Goal: Communication & Community: Share content

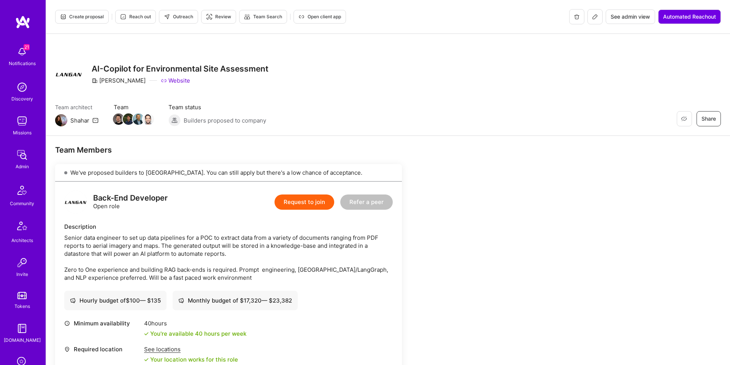
scroll to position [147, 0]
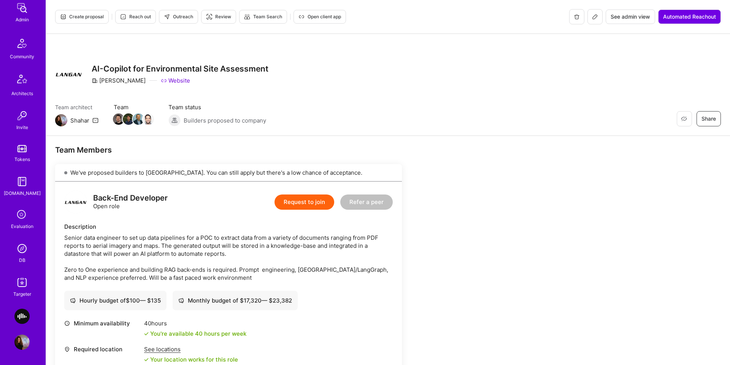
click at [22, 290] on div "Targeter" at bounding box center [22, 294] width 18 height 8
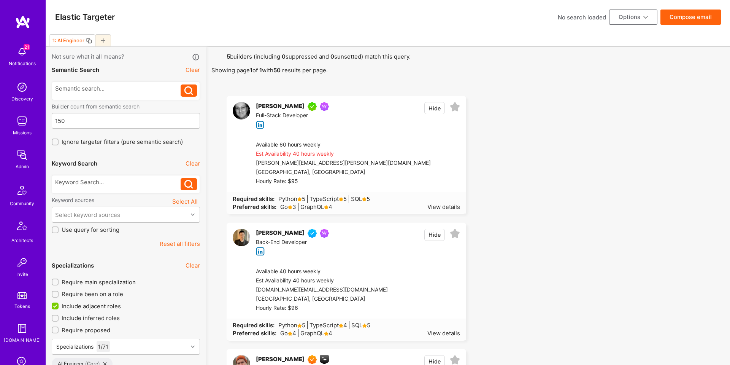
click at [171, 245] on button "Reset all filters" at bounding box center [180, 244] width 40 height 8
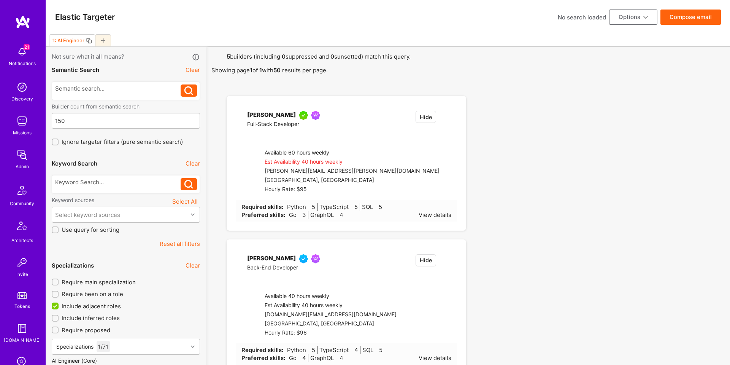
checkbox input "false"
type input "Aug 25"
type input "0"
checkbox input "false"
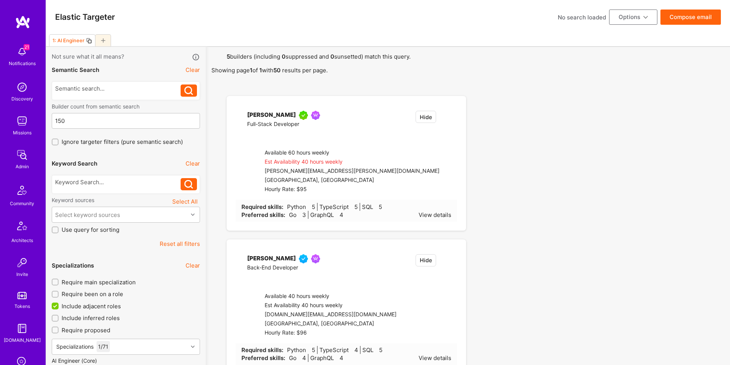
checkbox input "false"
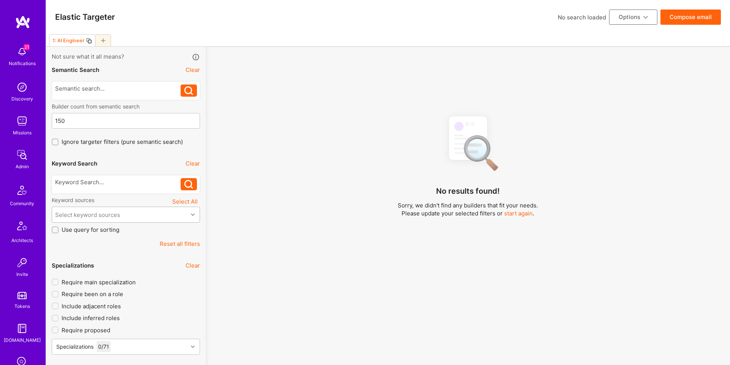
click at [127, 206] on div "Keyword sources Select All" at bounding box center [126, 201] width 148 height 10
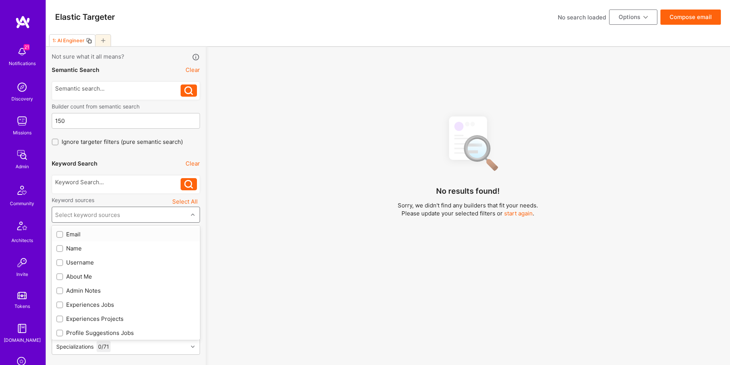
click at [130, 214] on div "Select keyword sources" at bounding box center [120, 214] width 136 height 15
click at [123, 181] on div at bounding box center [118, 182] width 126 height 8
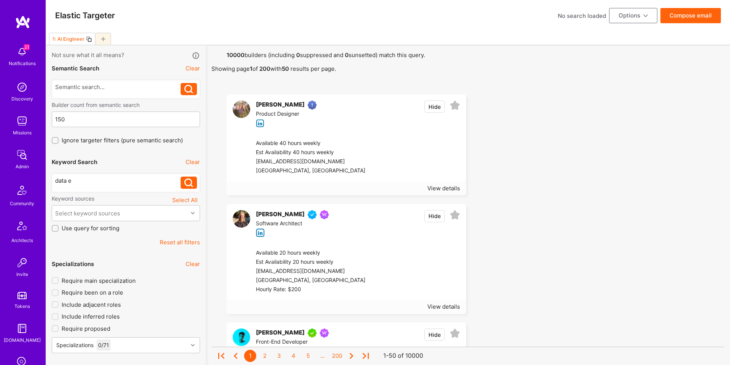
scroll to position [2, 0]
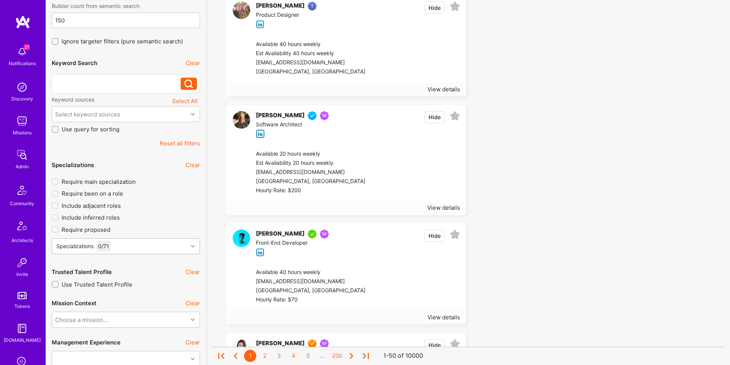
click at [129, 254] on div "Specializations 0 / 71" at bounding box center [126, 246] width 148 height 16
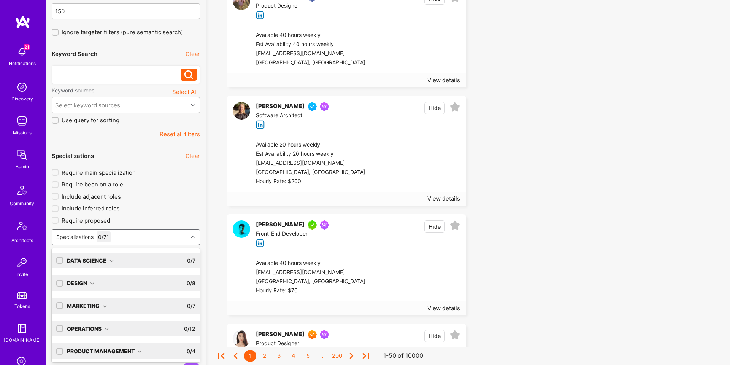
scroll to position [110, 0]
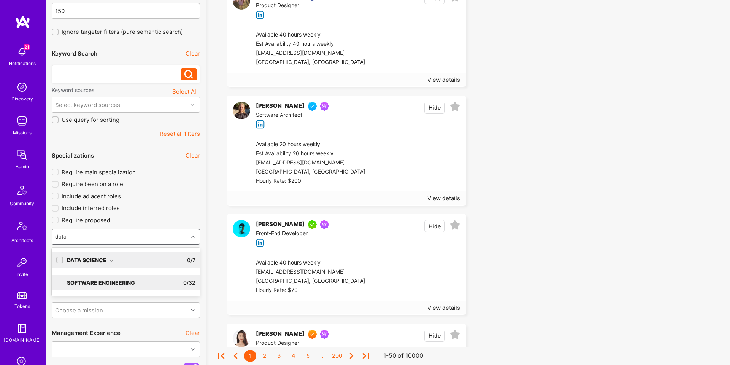
type input "data e"
click at [128, 256] on div "Data Science 0 / 7" at bounding box center [129, 260] width 132 height 16
click at [116, 272] on div "Data Engineer" at bounding box center [125, 276] width 139 height 8
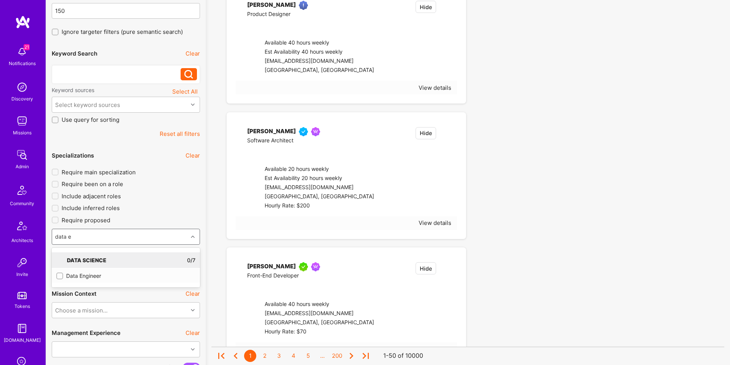
checkbox input "true"
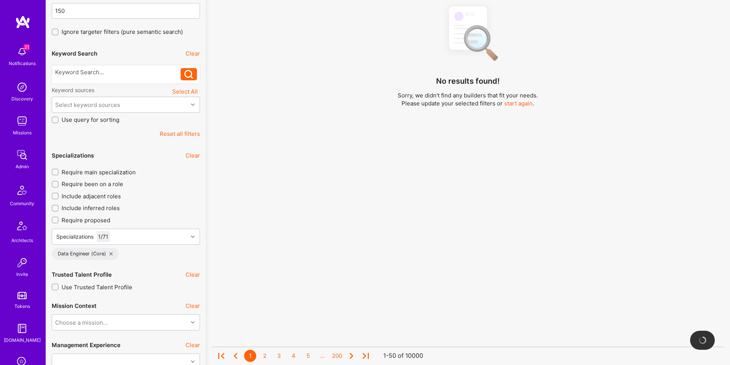
scroll to position [1109, 0]
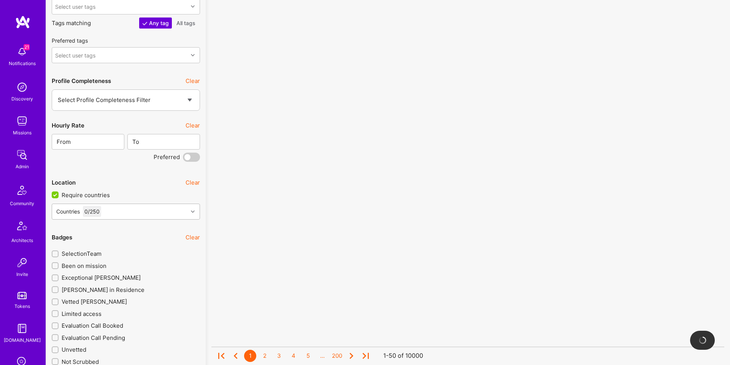
click at [180, 216] on div "Countries 0 / 250" at bounding box center [120, 211] width 136 height 15
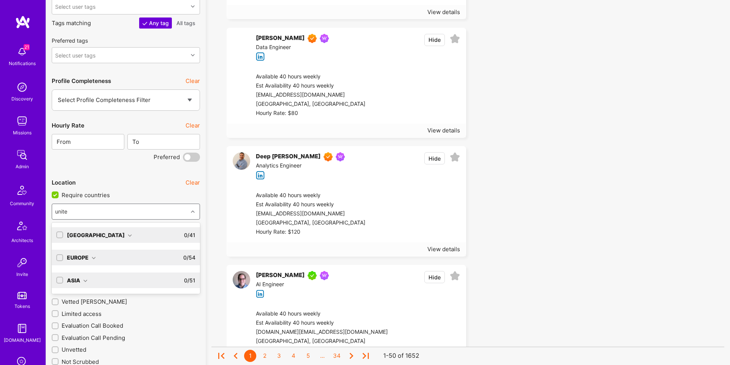
type input "united"
click at [121, 236] on div "North America 0 / 41" at bounding box center [129, 235] width 132 height 16
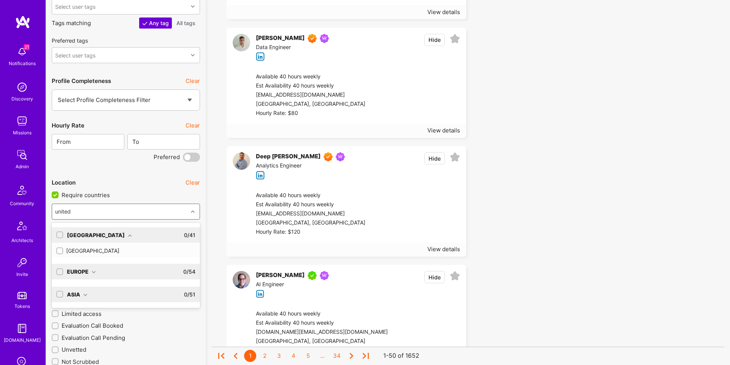
click at [114, 249] on div "United States" at bounding box center [125, 250] width 139 height 8
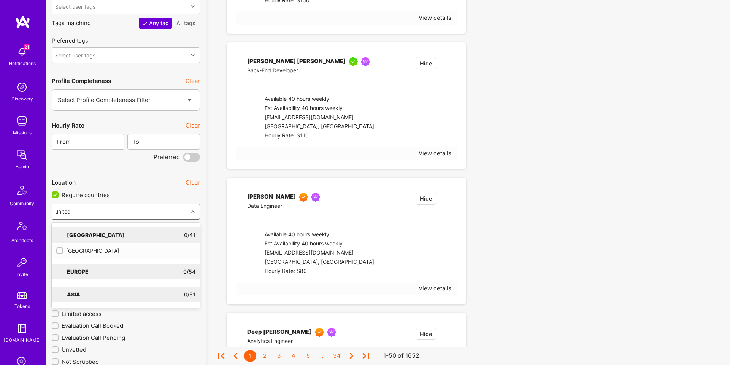
checkbox input "true"
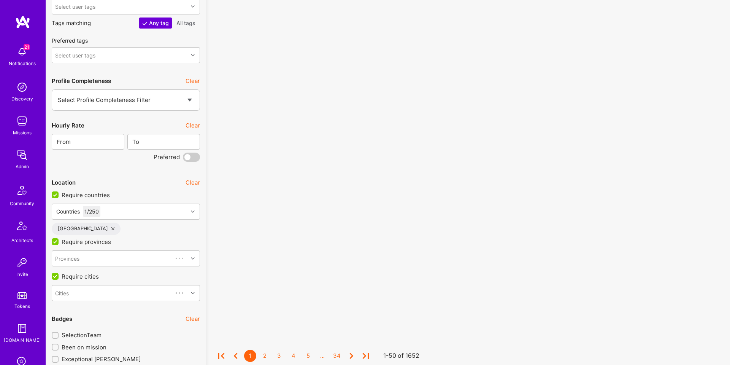
drag, startPoint x: 210, startPoint y: 221, endPoint x: 192, endPoint y: 234, distance: 22.1
click at [209, 221] on div "No results found! Sorry, we didn't find any builders that fit your needs. Pleas…" at bounding box center [468, 127] width 524 height 2378
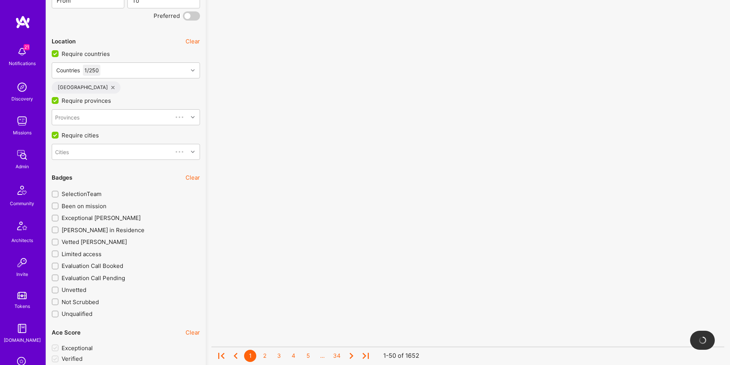
scroll to position [1295, 0]
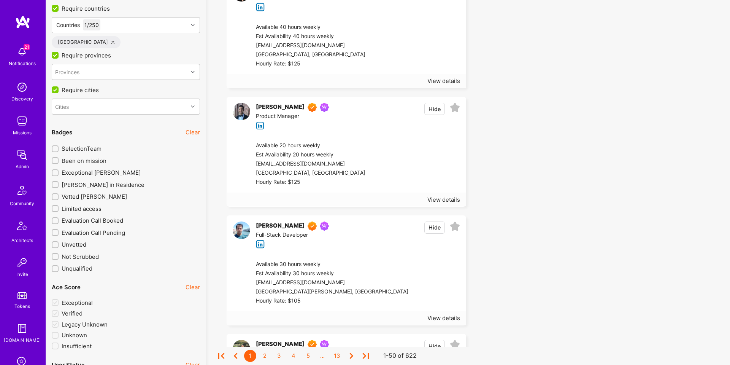
drag, startPoint x: 75, startPoint y: 175, endPoint x: 70, endPoint y: 176, distance: 5.7
click at [75, 175] on span "Exceptional [PERSON_NAME]" at bounding box center [101, 172] width 79 height 8
click at [59, 175] on input "Exceptional [PERSON_NAME]" at bounding box center [55, 172] width 5 height 5
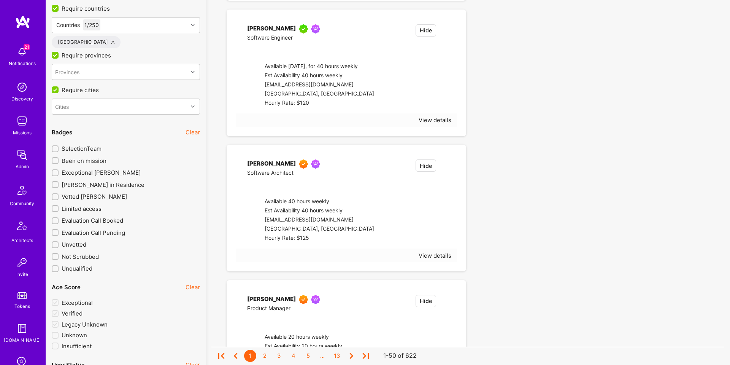
checkbox input "true"
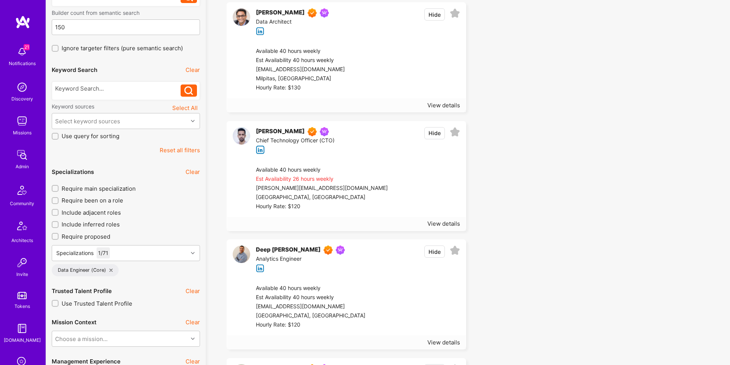
click at [383, 66] on div at bounding box center [409, 70] width 102 height 46
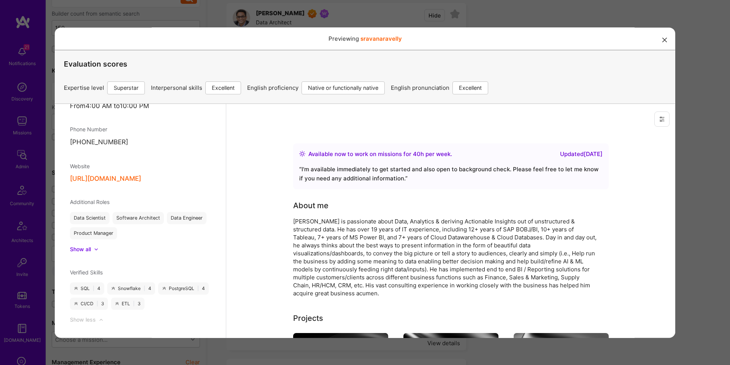
scroll to position [552, 0]
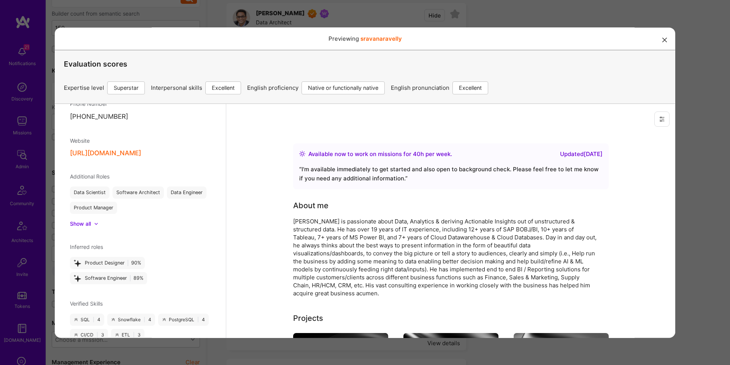
drag, startPoint x: 703, startPoint y: 176, endPoint x: 694, endPoint y: 175, distance: 9.6
click at [703, 176] on div "Previewing sravanaravelly Evaluation scores Expertise level Superstar Interpers…" at bounding box center [365, 182] width 730 height 365
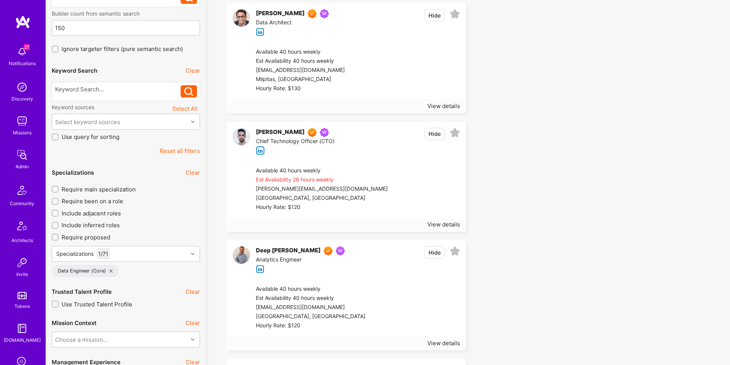
click at [382, 59] on div at bounding box center [409, 71] width 102 height 46
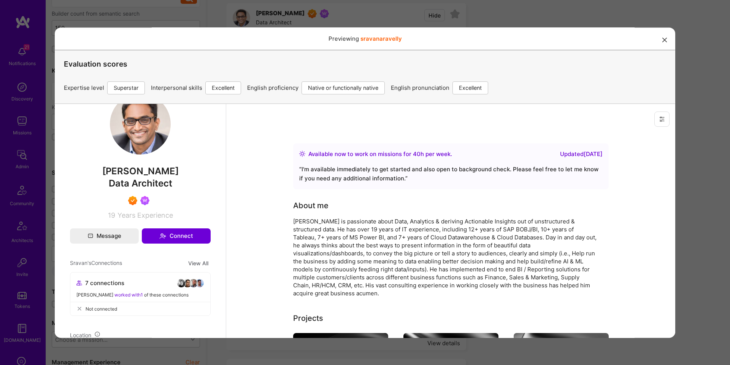
scroll to position [0, 0]
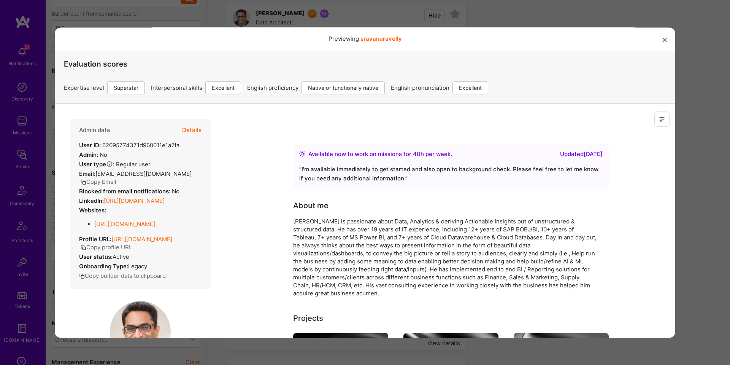
click at [198, 129] on button "Details" at bounding box center [191, 130] width 19 height 22
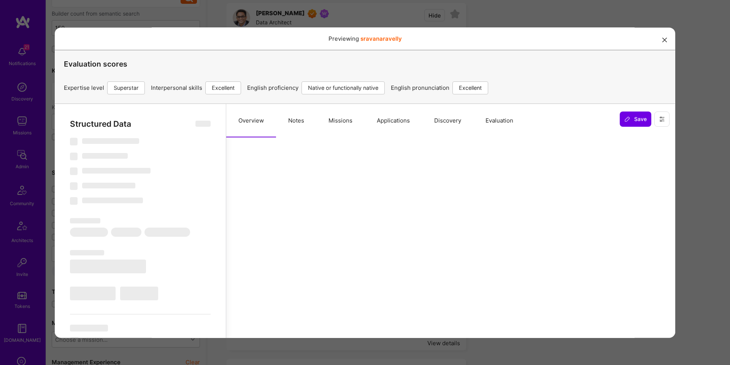
drag, startPoint x: 343, startPoint y: 123, endPoint x: 335, endPoint y: 122, distance: 8.0
click at [343, 123] on button "Missions" at bounding box center [340, 120] width 48 height 33
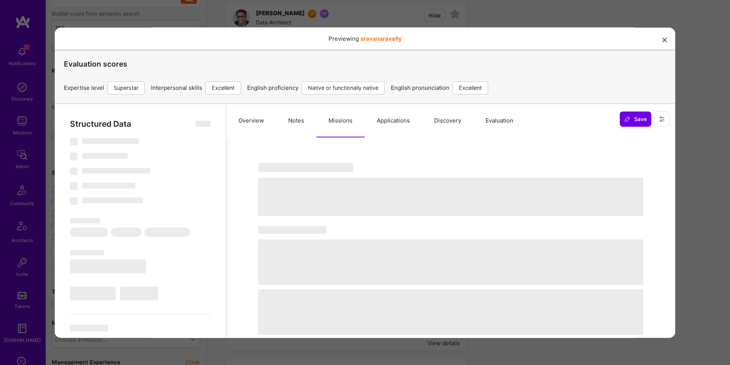
select select "Right Now"
select select "7"
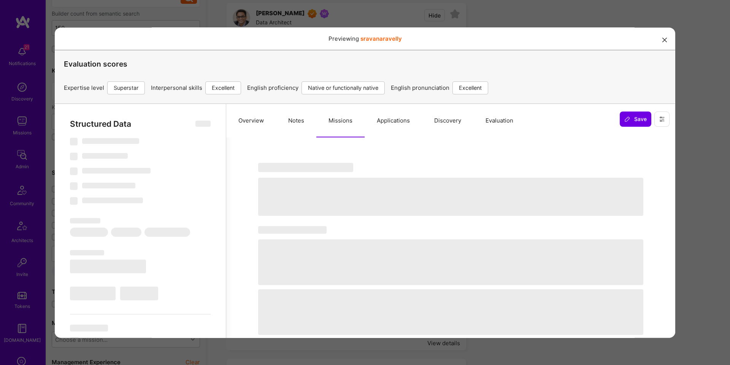
select select "US"
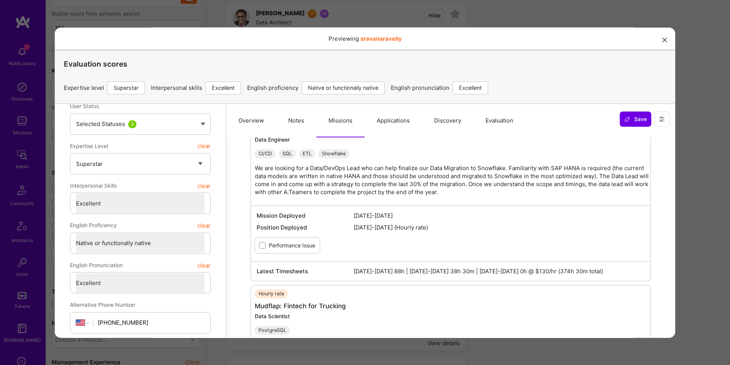
scroll to position [105, 0]
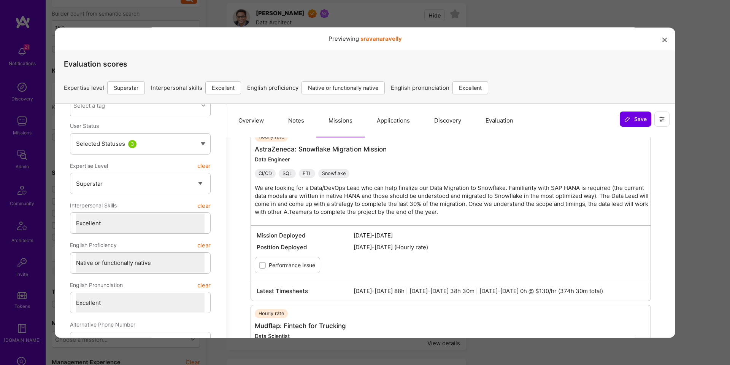
click at [692, 181] on div "Previewing sravanaravelly Evaluation scores Expertise level Superstar Interpers…" at bounding box center [365, 182] width 730 height 365
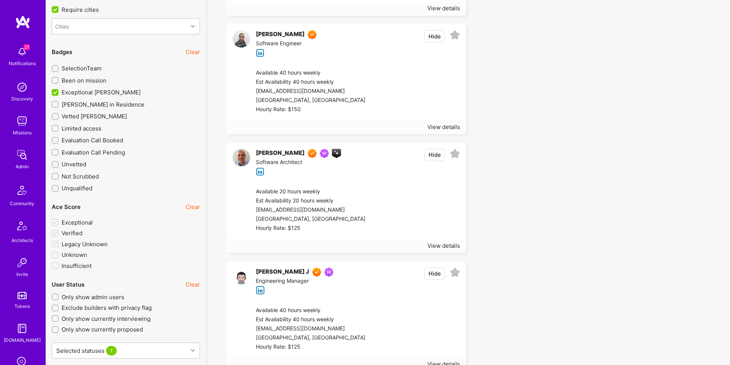
scroll to position [1377, 0]
click at [114, 103] on span "[PERSON_NAME] in Residence" at bounding box center [103, 103] width 83 height 8
click at [59, 103] on input "[PERSON_NAME] in Residence" at bounding box center [55, 103] width 5 height 5
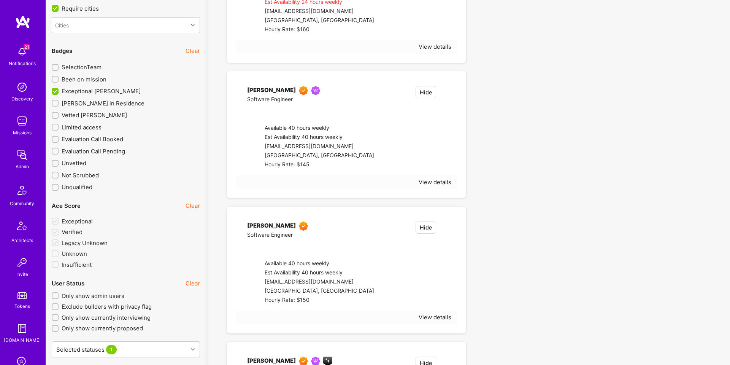
checkbox input "true"
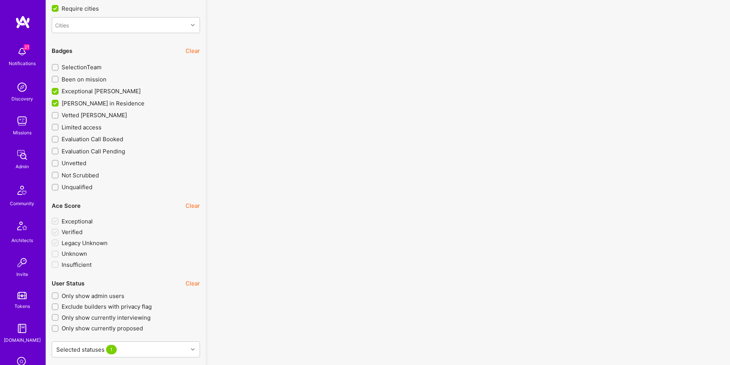
click at [113, 91] on span "Exceptional [PERSON_NAME]" at bounding box center [101, 91] width 79 height 8
click at [59, 91] on input "Exceptional [PERSON_NAME]" at bounding box center [55, 91] width 7 height 7
checkbox input "false"
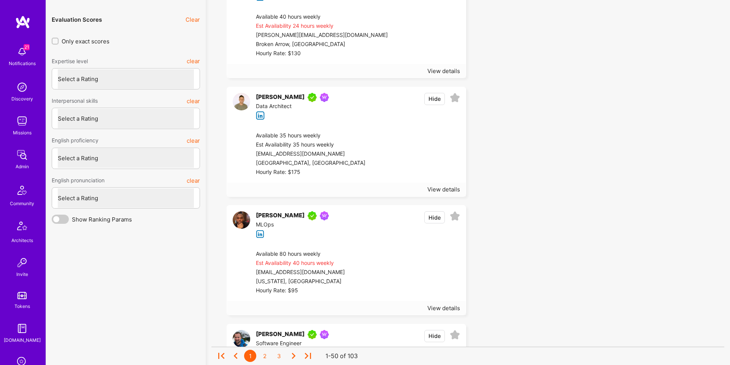
scroll to position [2140, 0]
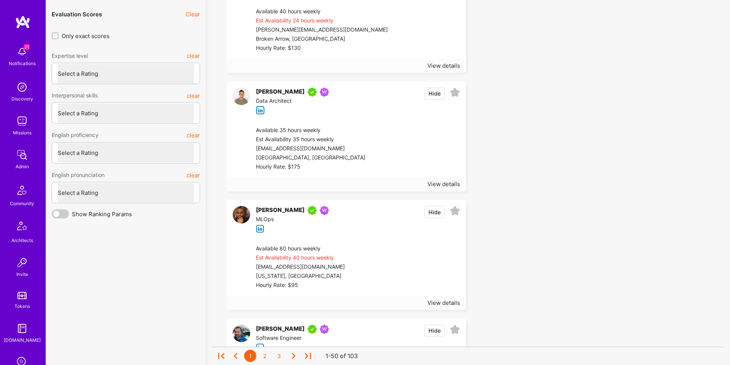
click at [426, 153] on div at bounding box center [412, 149] width 95 height 46
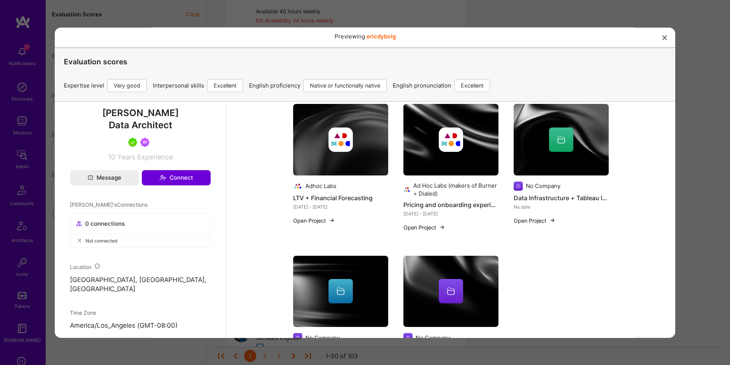
scroll to position [251, 0]
click at [679, 137] on div "Previewing ericdybvig Evaluation scores Expertise level Very good Interpersonal…" at bounding box center [365, 182] width 730 height 365
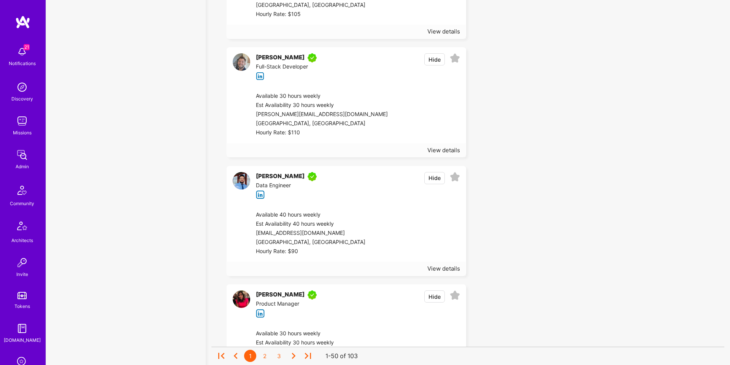
scroll to position [4110, 0]
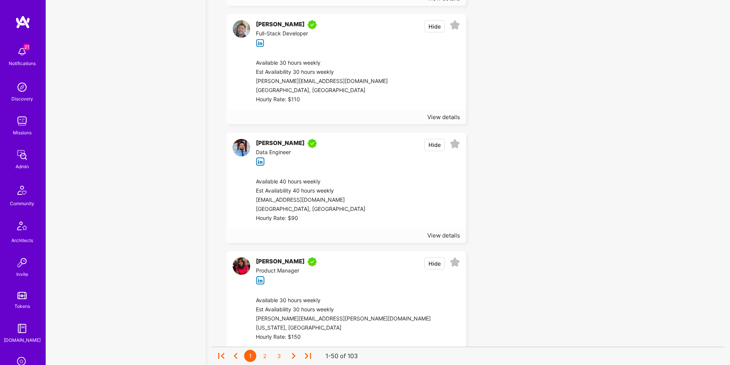
click at [385, 184] on div at bounding box center [412, 200] width 95 height 46
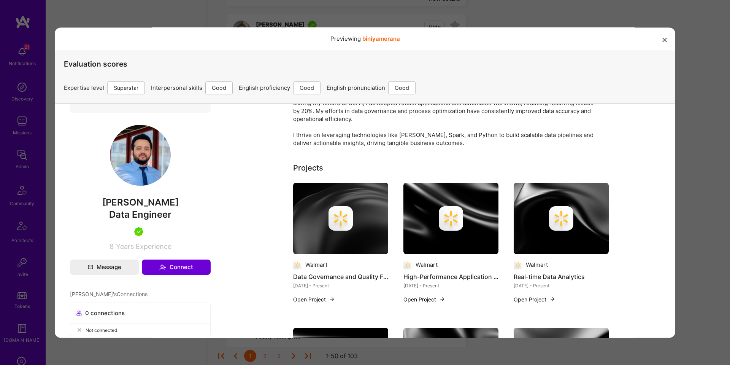
scroll to position [342, 0]
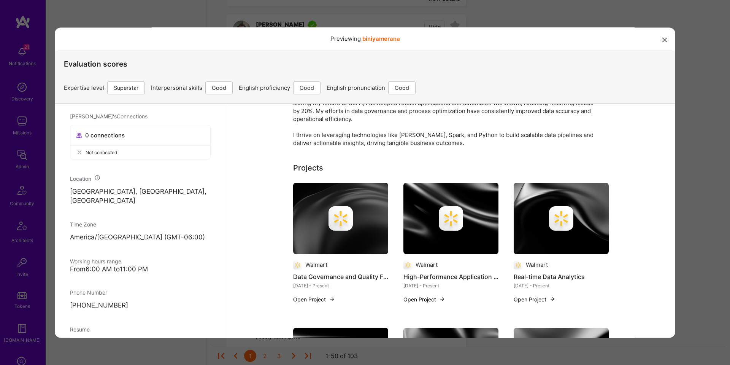
click at [678, 180] on div "Previewing biniyamerana Evaluation scores Expertise level Superstar Interperson…" at bounding box center [365, 182] width 730 height 365
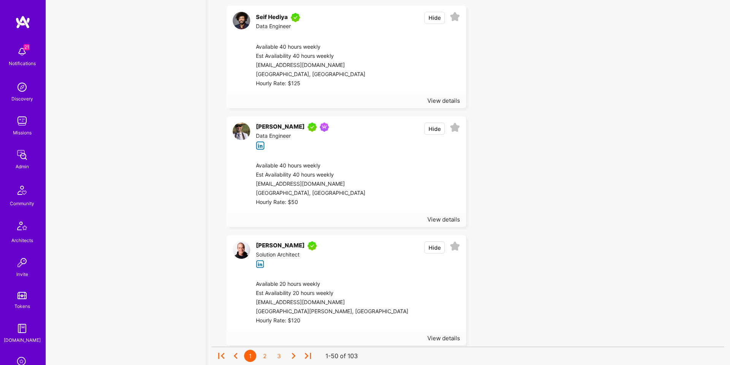
scroll to position [5182, 0]
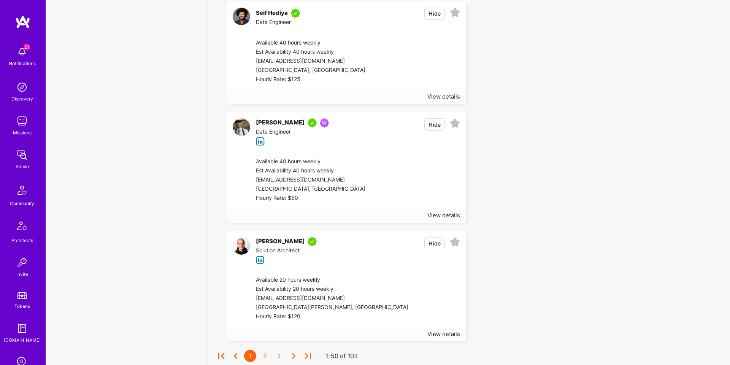
click at [395, 157] on div at bounding box center [412, 180] width 95 height 46
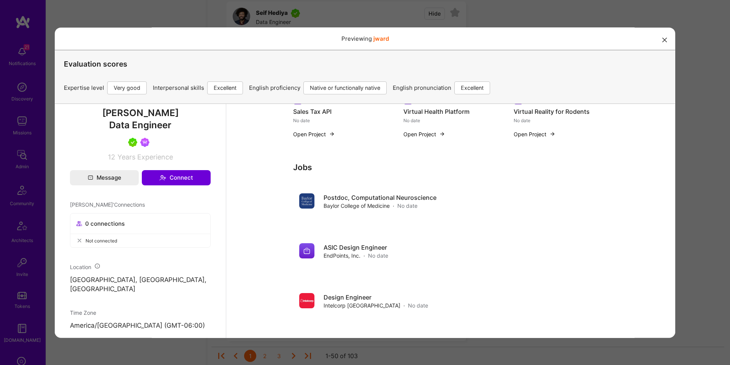
scroll to position [249, 0]
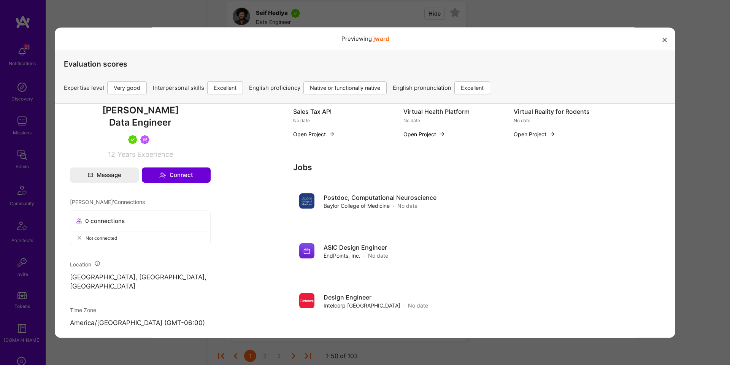
click at [692, 166] on div "Previewing jward Evaluation scores Expertise level Very good Interpersonal skil…" at bounding box center [365, 182] width 730 height 365
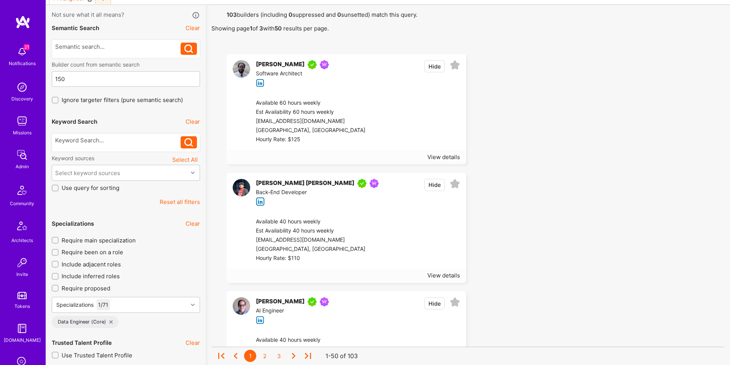
scroll to position [0, 0]
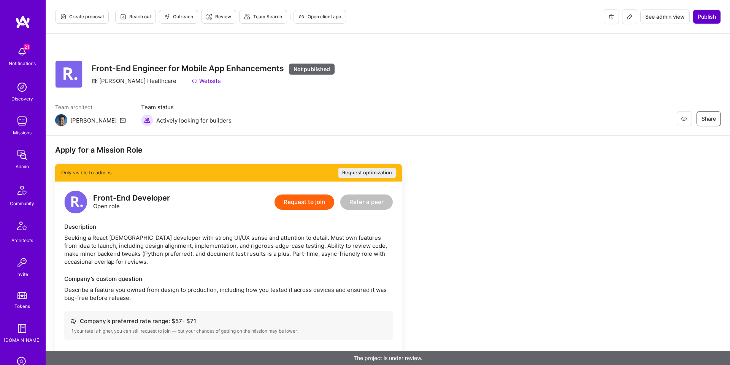
click at [709, 18] on span "Publish" at bounding box center [707, 17] width 18 height 8
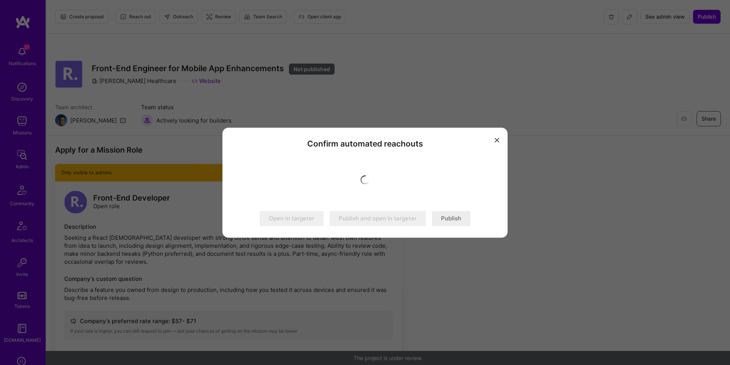
click at [498, 143] on button "modal" at bounding box center [496, 139] width 9 height 13
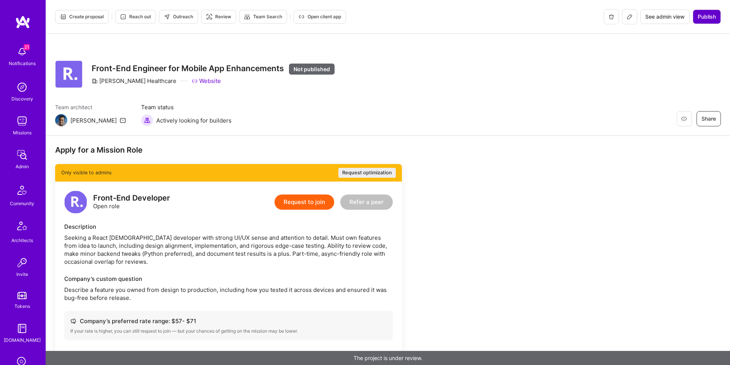
click at [703, 18] on span "Publish" at bounding box center [707, 17] width 18 height 8
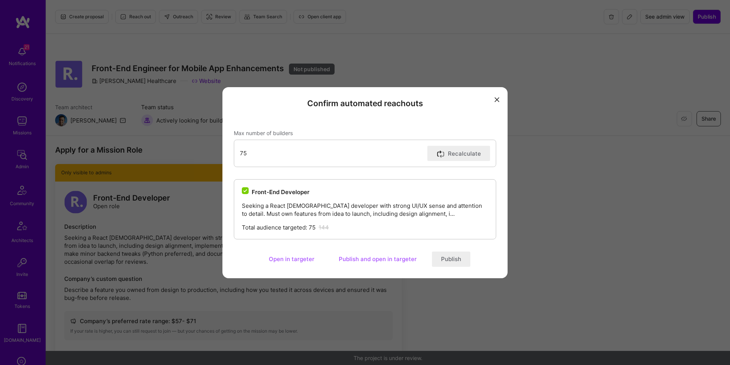
click at [460, 257] on button "Publish" at bounding box center [451, 258] width 38 height 15
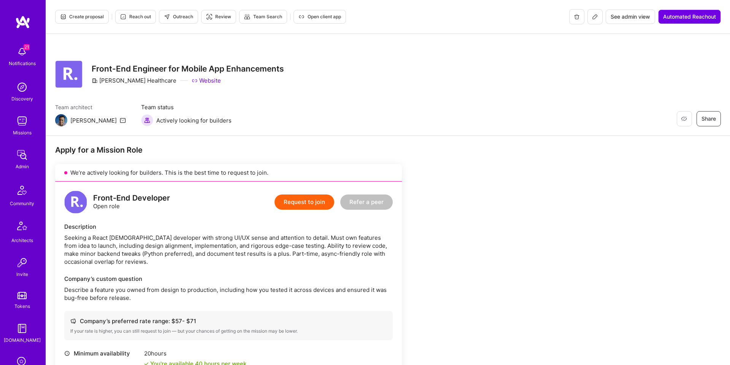
click at [180, 17] on span "Outreach" at bounding box center [178, 16] width 29 height 7
click at [593, 19] on icon at bounding box center [595, 17] width 6 height 6
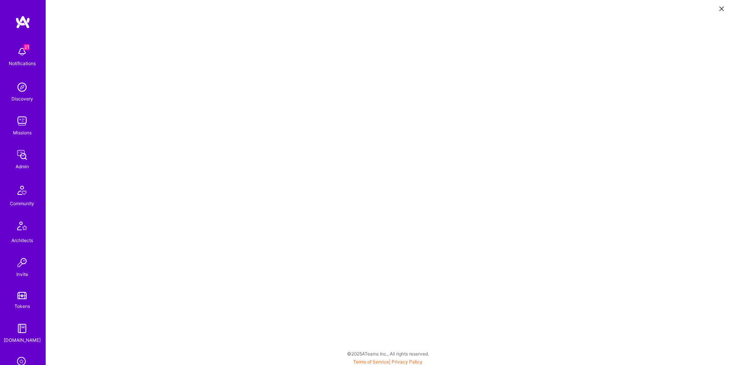
scroll to position [2, 0]
click at [722, 11] on icon at bounding box center [721, 8] width 5 height 5
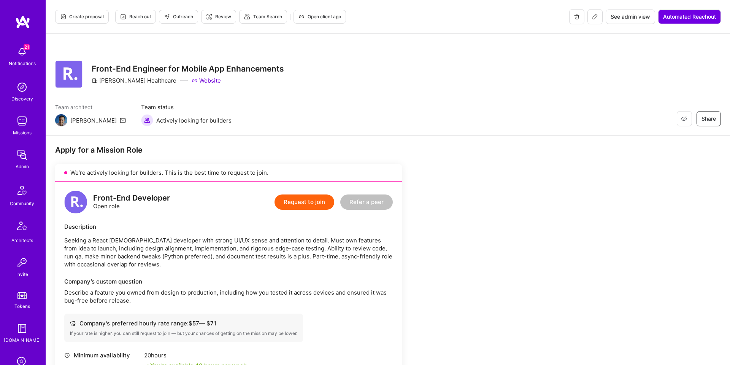
click at [175, 21] on button "Outreach" at bounding box center [178, 17] width 39 height 14
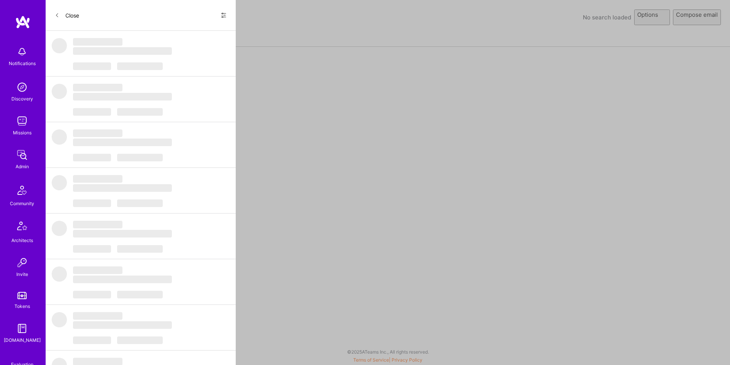
select select "rich-reachout"
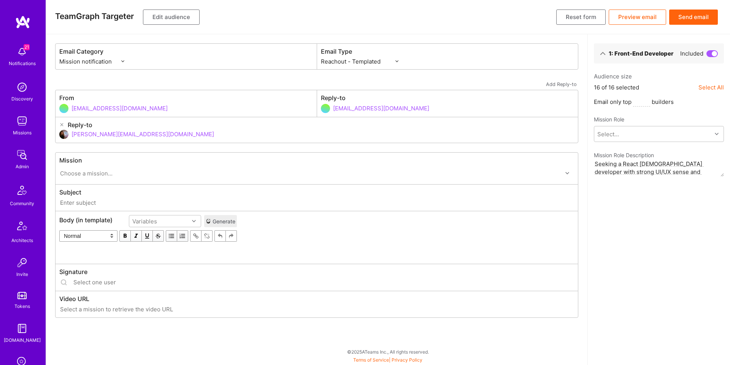
type input "A.Team // Roger Healthcare: Front-End Engineer for Mobile App Enhancements"
type input "luisteofilo@a.team"
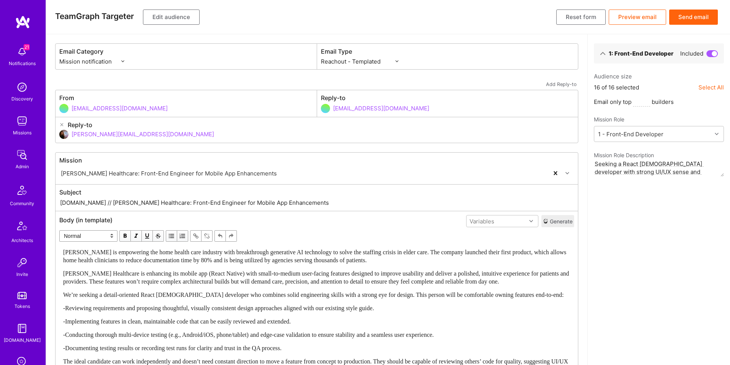
click at [179, 22] on button "Edit audience" at bounding box center [171, 17] width 57 height 15
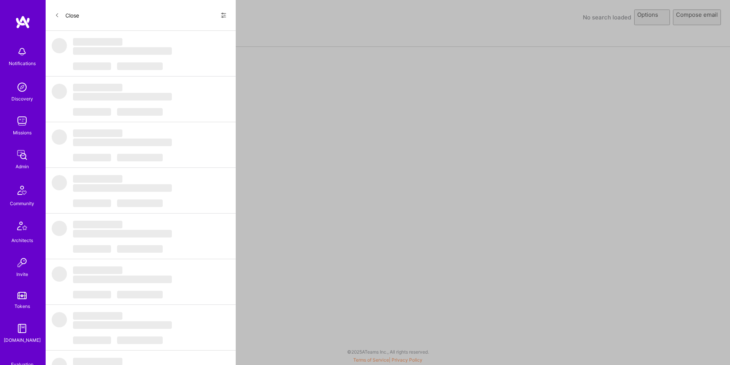
select select "rich-reachout"
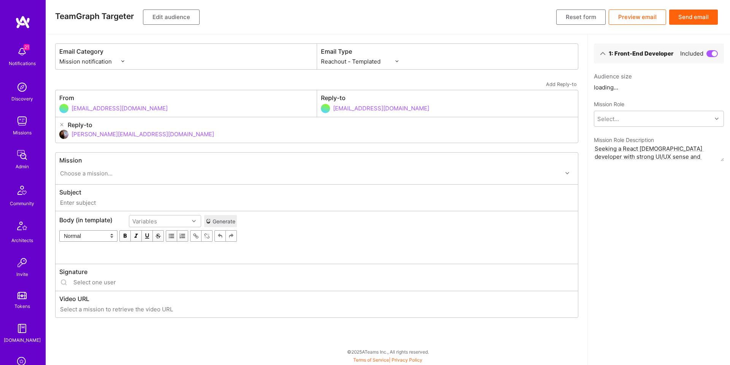
click at [170, 8] on div "TeamGraph Targeter Edit audience Reset form Preview email Send email" at bounding box center [388, 17] width 684 height 34
click at [170, 13] on button "Edit audience" at bounding box center [171, 17] width 57 height 15
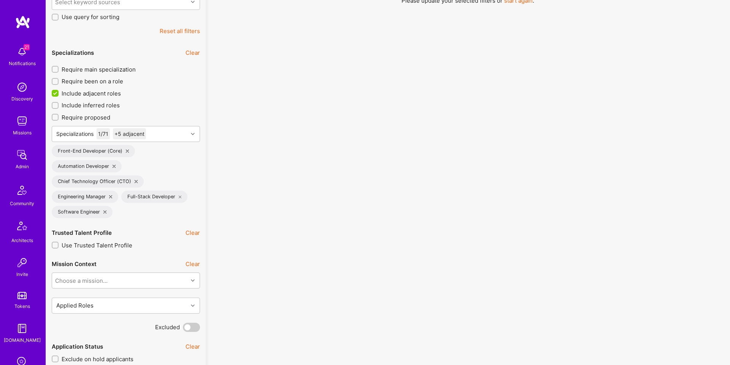
scroll to position [240, 0]
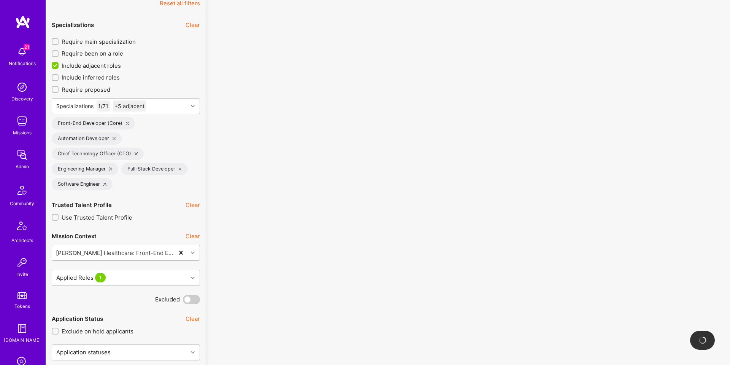
click at [114, 137] on icon at bounding box center [114, 138] width 3 height 3
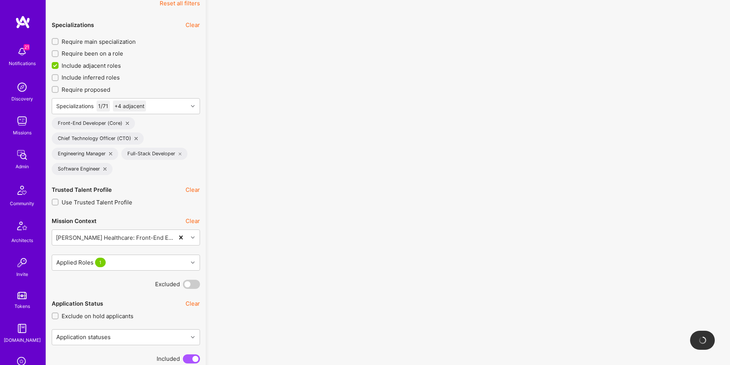
click at [135, 138] on icon at bounding box center [136, 138] width 3 height 3
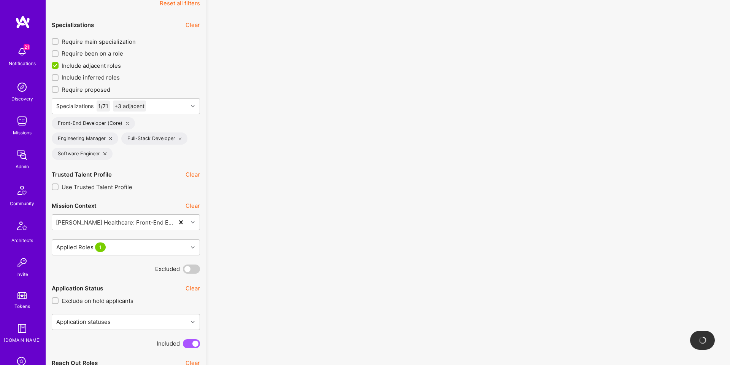
scroll to position [241, 0]
drag, startPoint x: 79, startPoint y: 64, endPoint x: 93, endPoint y: 70, distance: 15.2
click at [79, 64] on span "Include adjacent roles" at bounding box center [91, 65] width 59 height 8
click at [59, 64] on input "Include adjacent roles" at bounding box center [55, 65] width 7 height 7
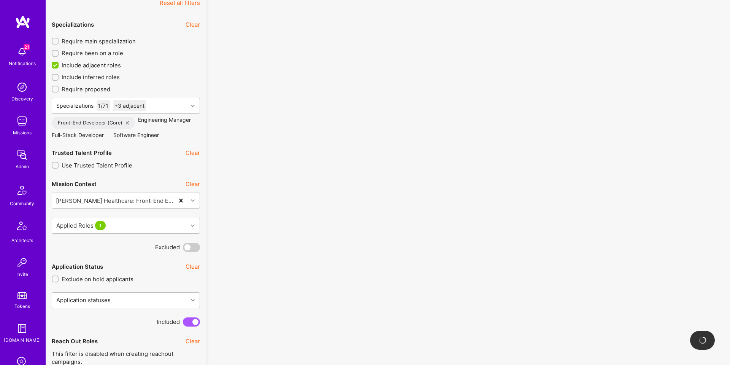
checkbox input "false"
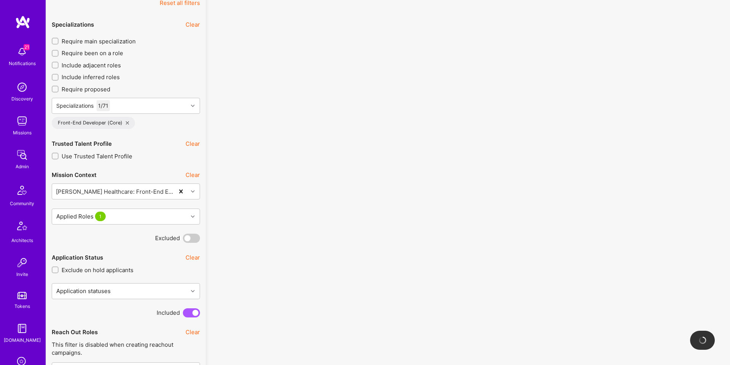
scroll to position [0, 0]
click at [155, 110] on div "Specializations 1 / 71" at bounding box center [120, 105] width 136 height 15
drag, startPoint x: 207, startPoint y: 88, endPoint x: 206, endPoint y: 92, distance: 4.0
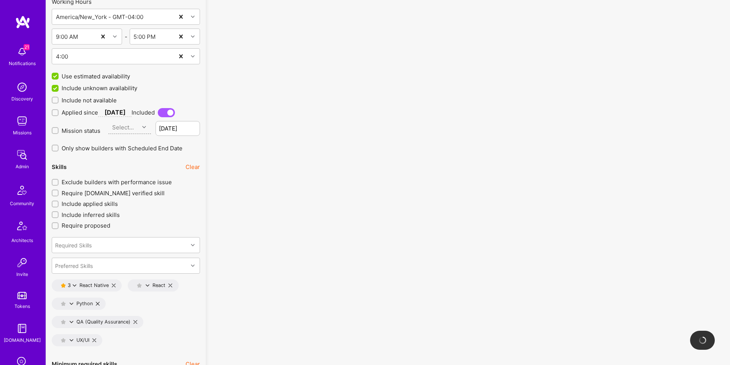
click at [105, 183] on span "Exclude builders with performance issue" at bounding box center [117, 182] width 110 height 8
click at [59, 183] on input "Exclude builders with performance issue" at bounding box center [55, 182] width 5 height 5
checkbox input "true"
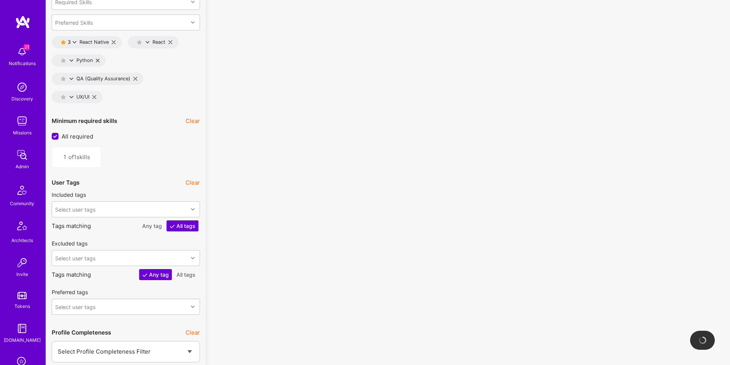
click at [96, 256] on div "Select user tags" at bounding box center [126, 258] width 148 height 16
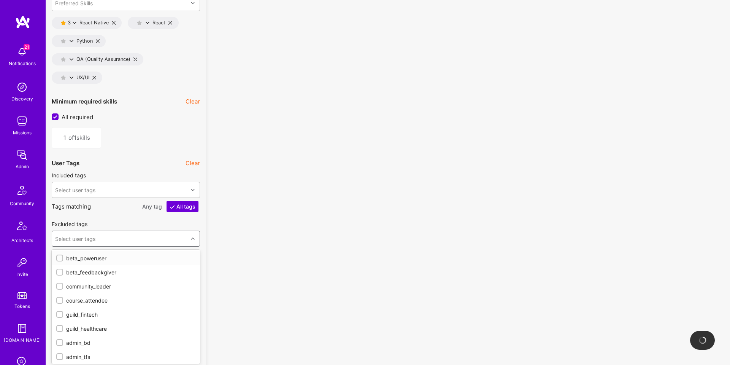
scroll to position [1161, 0]
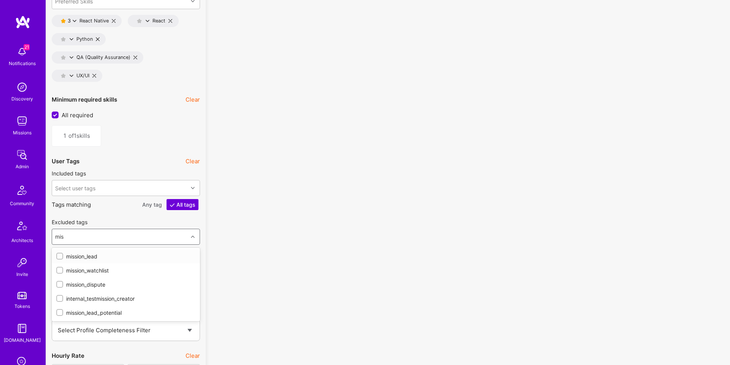
type input "miss"
click at [75, 270] on div "mission_watchlist" at bounding box center [125, 270] width 139 height 8
checkbox input "true"
type input "miss"
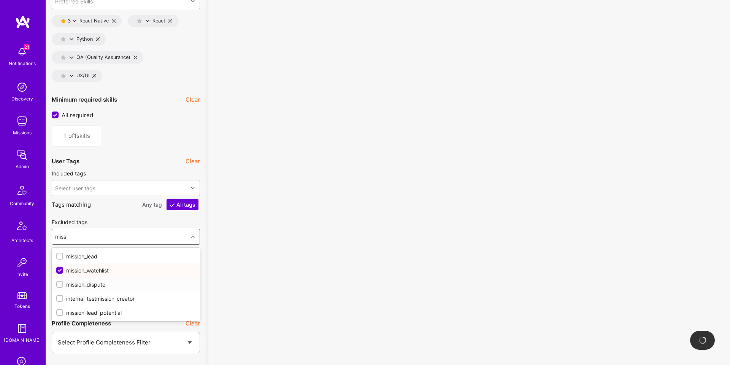
click at [87, 282] on div "mission_dispute" at bounding box center [125, 284] width 139 height 8
checkbox input "true"
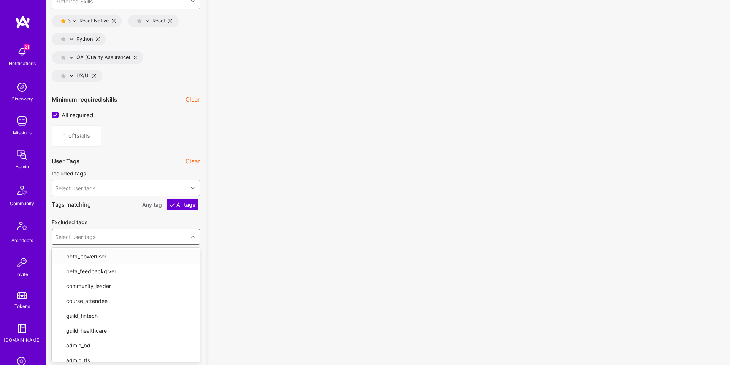
click at [229, 250] on div "No results found! Sorry, we didn't find any builders that fit your needs. Pleas…" at bounding box center [467, 150] width 513 height 2517
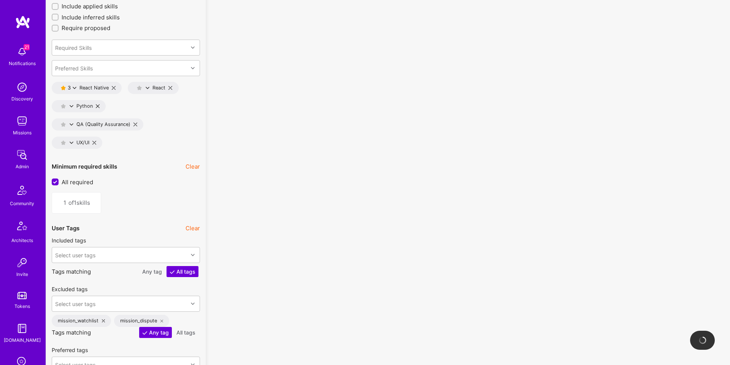
scroll to position [1025, 0]
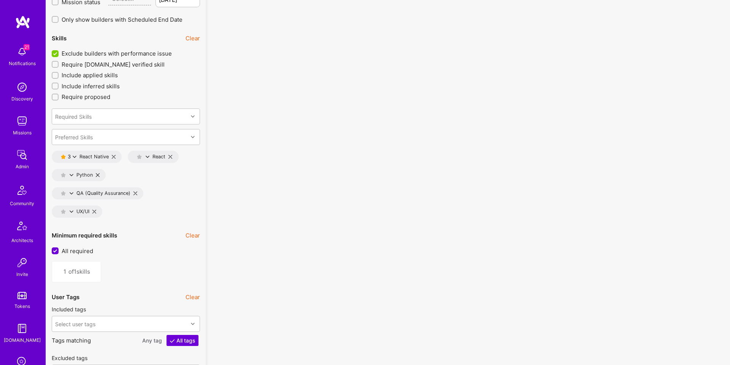
click at [75, 158] on icon at bounding box center [75, 157] width 4 height 4
drag, startPoint x: 83, startPoint y: 172, endPoint x: 104, endPoint y: 175, distance: 21.2
click at [83, 172] on button "4 star s" at bounding box center [107, 177] width 57 height 16
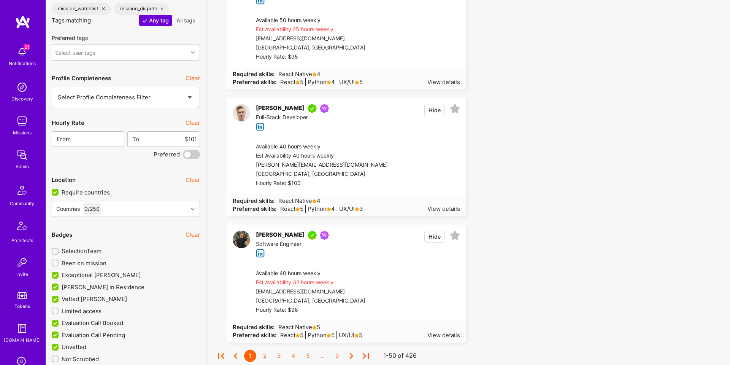
scroll to position [1439, 0]
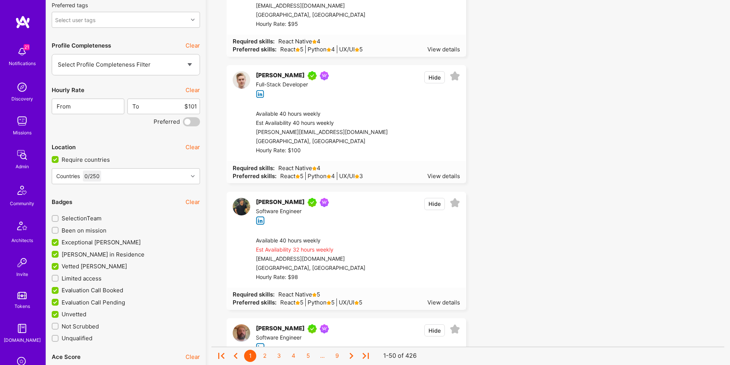
drag, startPoint x: 56, startPoint y: 292, endPoint x: 54, endPoint y: 295, distance: 3.9
click at [56, 292] on input "Evaluation Call Booked" at bounding box center [55, 290] width 7 height 7
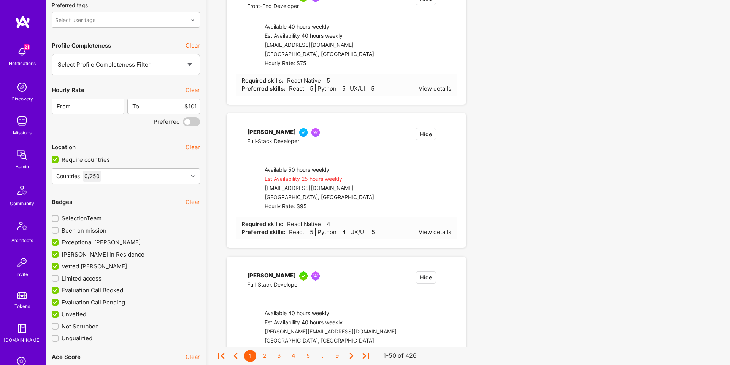
checkbox input "false"
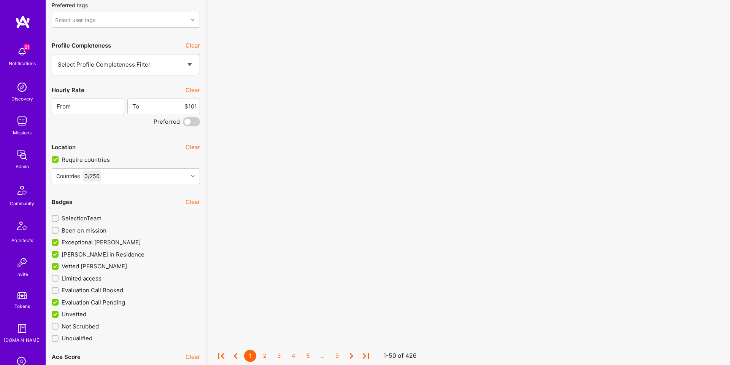
click at [56, 303] on input "Evaluation Call Pending" at bounding box center [55, 302] width 7 height 7
checkbox input "false"
drag, startPoint x: 57, startPoint y: 314, endPoint x: 56, endPoint y: 278, distance: 36.2
click at [57, 313] on input "Unvetted" at bounding box center [55, 314] width 7 height 7
checkbox input "false"
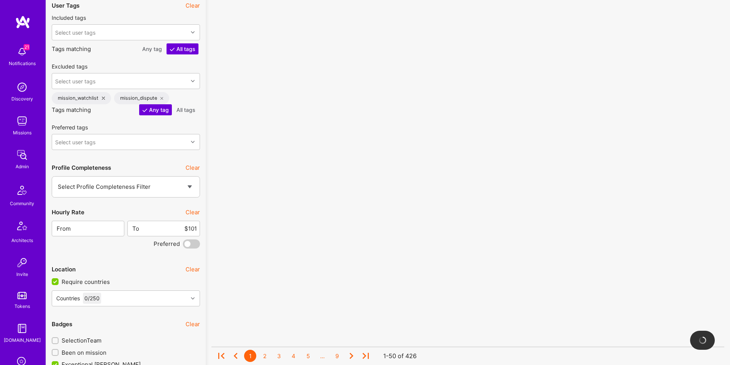
scroll to position [1317, 0]
click at [192, 227] on input "$101" at bounding box center [168, 227] width 57 height 19
type input "$80"
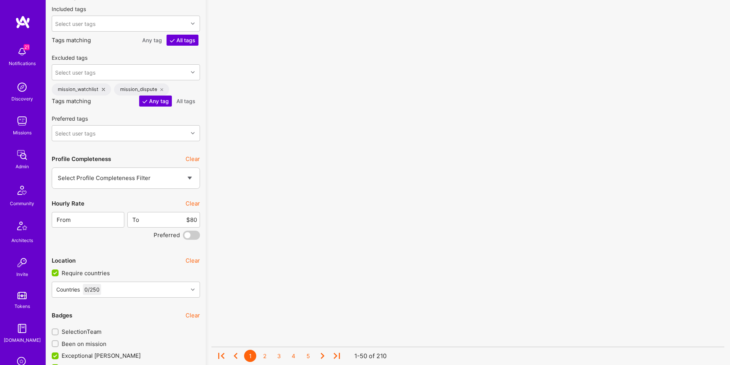
scroll to position [1328, 0]
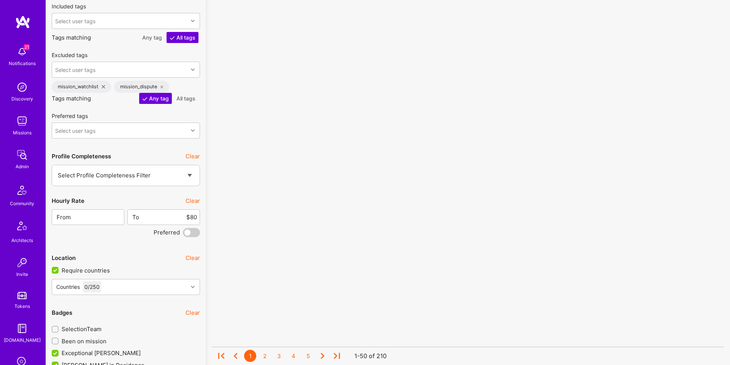
click at [192, 233] on span at bounding box center [191, 232] width 17 height 9
click at [184, 234] on input "checkbox" at bounding box center [184, 234] width 0 height 0
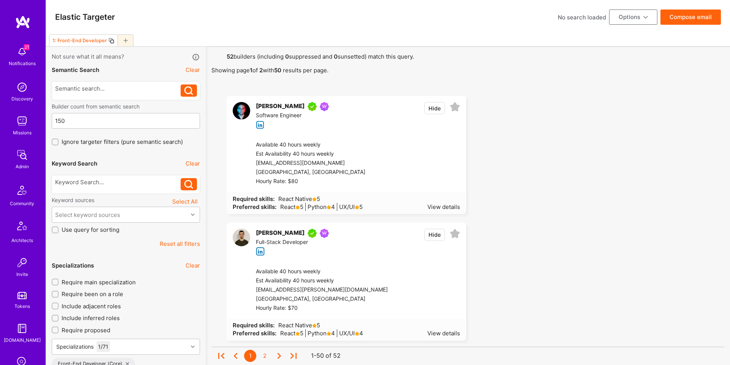
click at [689, 15] on button "Compose email" at bounding box center [691, 17] width 60 height 15
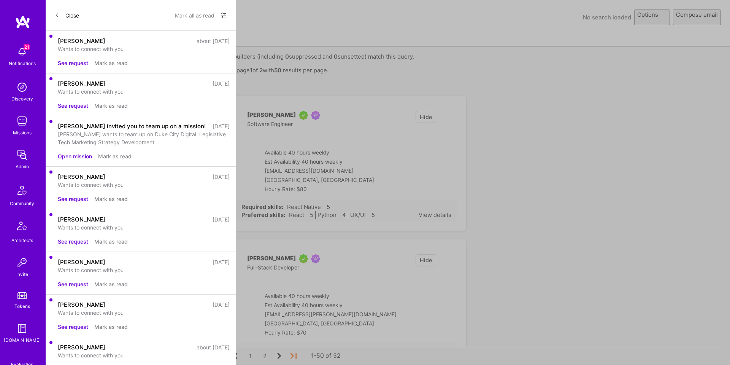
select select "rich-reachout"
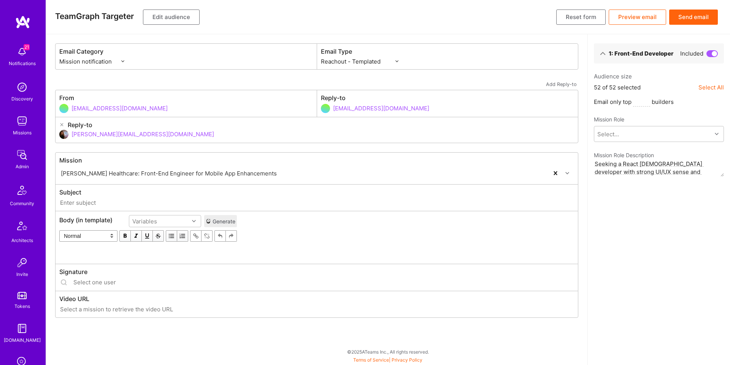
click at [358, 65] on div "Email Type Custom - Templated Custom - Plain Reachout - Templated Reachout - Te…" at bounding box center [447, 56] width 261 height 25
type input "[DOMAIN_NAME] // [PERSON_NAME] Healthcare: Front-End Engineer for Mobile App En…"
type input "[EMAIL_ADDRESS][DOMAIN_NAME]"
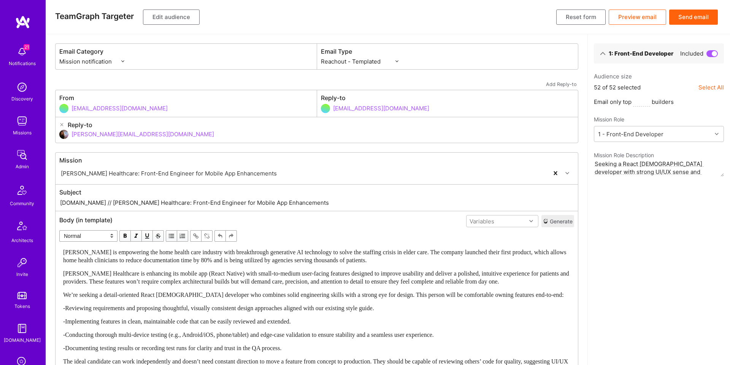
click at [359, 64] on select "Custom - Templated Custom - Plain Reachout - Templated Reachout - Templated (v2…" at bounding box center [360, 61] width 78 height 8
select select "rich-reachout-v2"
click at [551, 222] on button "Generate" at bounding box center [557, 221] width 33 height 12
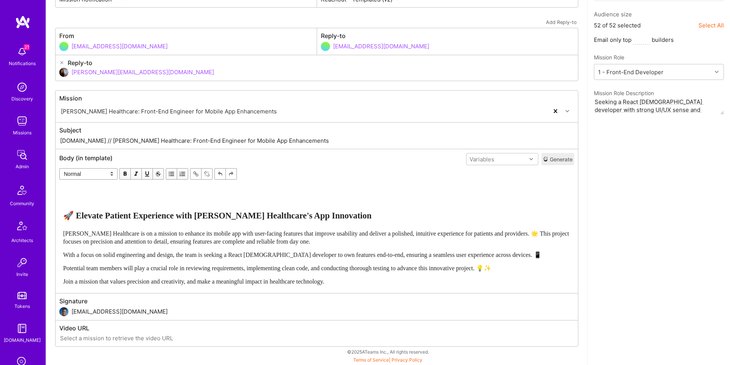
scroll to position [62, 0]
click at [79, 309] on input "[EMAIL_ADDRESS][DOMAIN_NAME]" at bounding box center [322, 311] width 503 height 19
drag, startPoint x: 68, startPoint y: 312, endPoint x: 92, endPoint y: 310, distance: 23.2
click at [69, 312] on div "[EMAIL_ADDRESS][DOMAIN_NAME]" at bounding box center [316, 311] width 515 height 9
click at [92, 310] on input "[EMAIL_ADDRESS][DOMAIN_NAME]" at bounding box center [322, 311] width 503 height 19
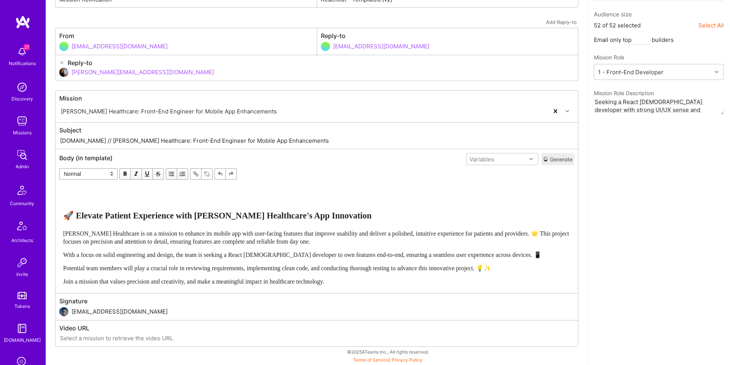
click at [92, 310] on input "[EMAIL_ADDRESS][DOMAIN_NAME]" at bounding box center [322, 311] width 503 height 19
click at [91, 310] on input "[EMAIL_ADDRESS][DOMAIN_NAME]" at bounding box center [322, 311] width 503 height 19
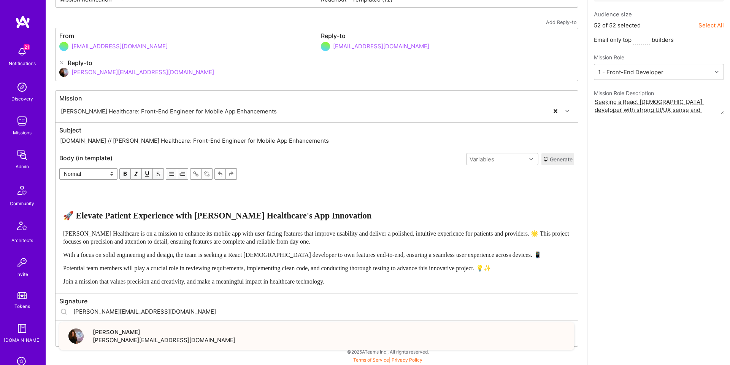
type input "[PERSON_NAME][EMAIL_ADDRESS][DOMAIN_NAME]"
click at [188, 337] on div "[PERSON_NAME] [PERSON_NAME][EMAIL_ADDRESS][DOMAIN_NAME]" at bounding box center [316, 335] width 515 height 27
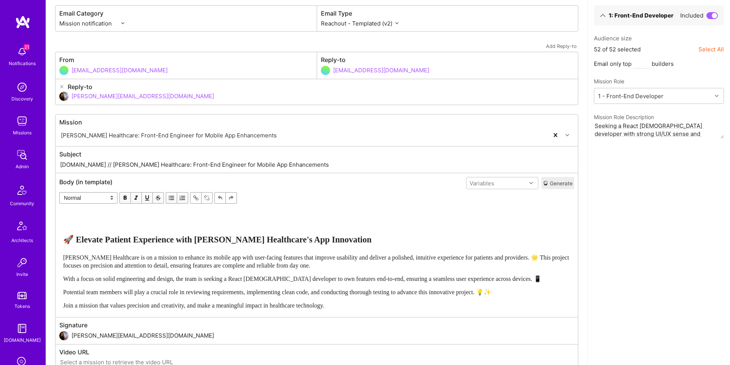
scroll to position [0, 0]
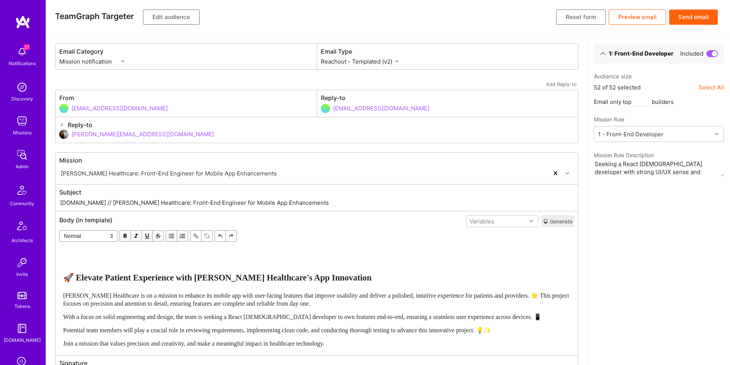
click at [686, 14] on button "Send email" at bounding box center [693, 17] width 49 height 15
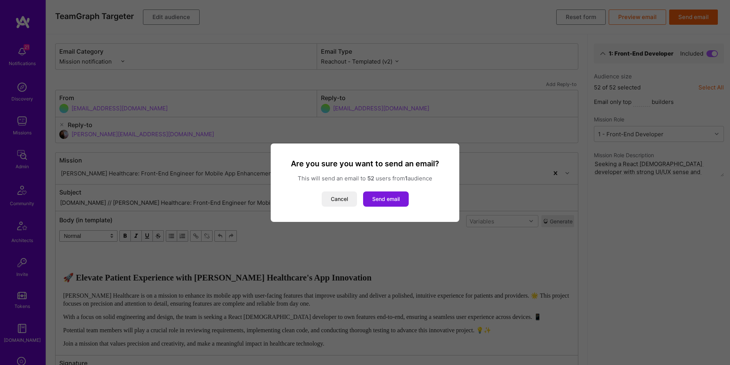
click at [402, 205] on button "Send email" at bounding box center [386, 198] width 46 height 15
